Goal: Navigation & Orientation: Understand site structure

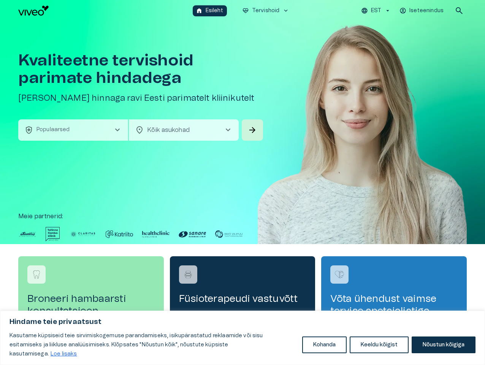
click at [324, 349] on button "Kohanda" at bounding box center [324, 344] width 44 height 17
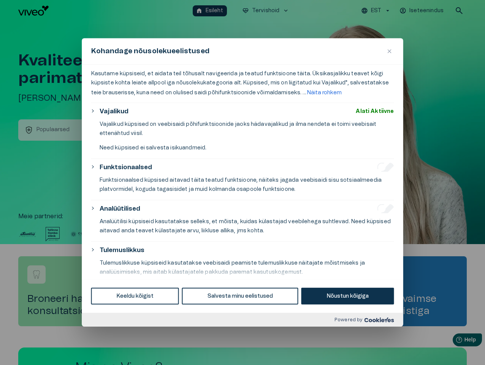
click at [379, 349] on div at bounding box center [242, 182] width 485 height 365
click at [443, 349] on div at bounding box center [242, 182] width 485 height 365
click at [242, 182] on p "Funktsionaalsed küpsised aitavad täita teatud funktsioone, näiteks jagada veebi…" at bounding box center [247, 185] width 295 height 18
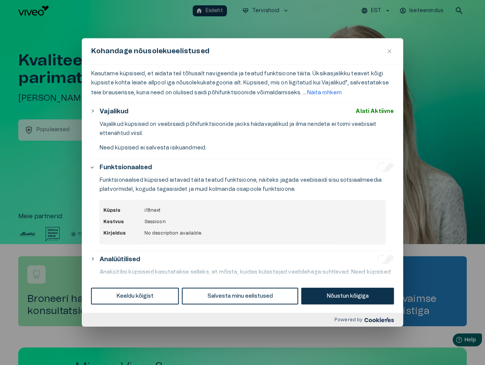
click at [377, 11] on div at bounding box center [242, 182] width 485 height 365
click at [422, 11] on div at bounding box center [242, 182] width 485 height 365
click at [459, 11] on div at bounding box center [242, 182] width 485 height 365
click at [73, 130] on div at bounding box center [242, 182] width 485 height 365
click at [184, 130] on p "Vajalikud küpsised on veebisaidi põhifunktsioonide jaoks hädavajalikud ja ilma …" at bounding box center [247, 129] width 295 height 18
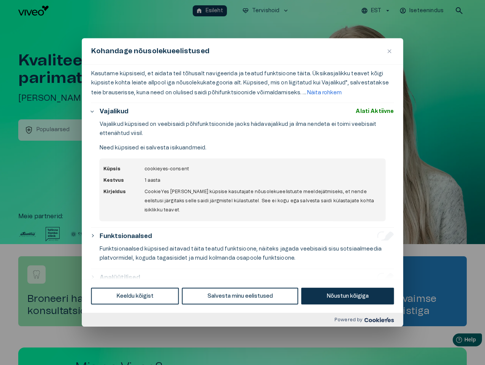
click at [252, 130] on p "Vajalikud küpsised on veebisaidi põhifunktsioonide jaoks hädavajalikud ja ilma …" at bounding box center [247, 129] width 295 height 18
